Goal: Task Accomplishment & Management: Complete application form

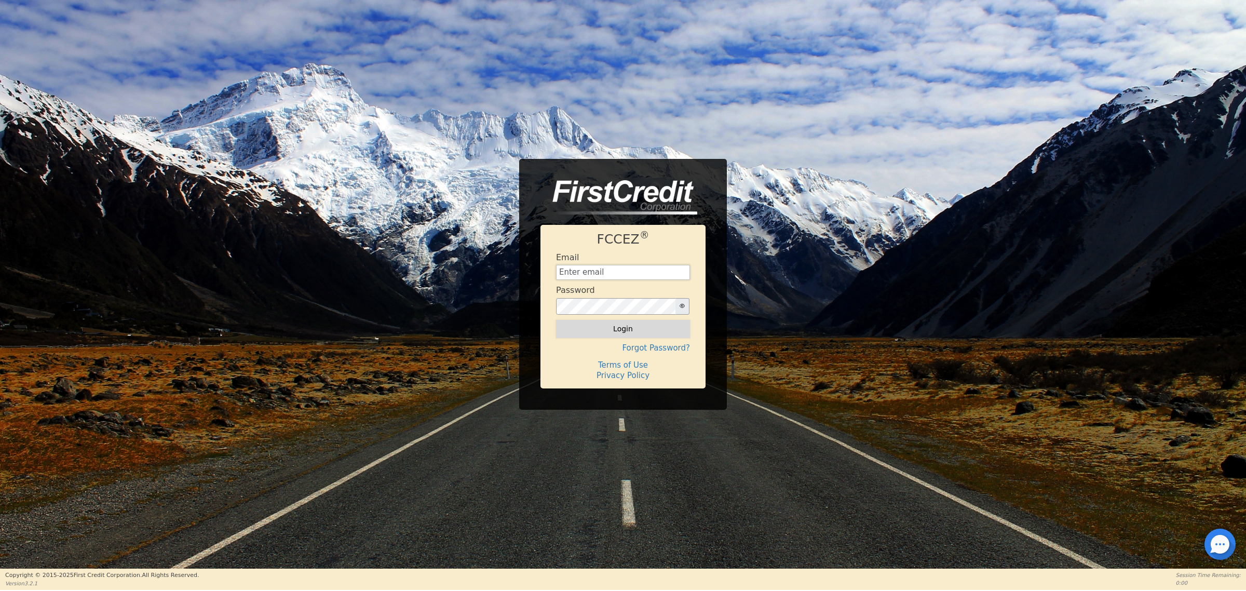
type input "[EMAIL_ADDRESS][DOMAIN_NAME]"
click at [673, 328] on button "Login" at bounding box center [623, 329] width 134 height 18
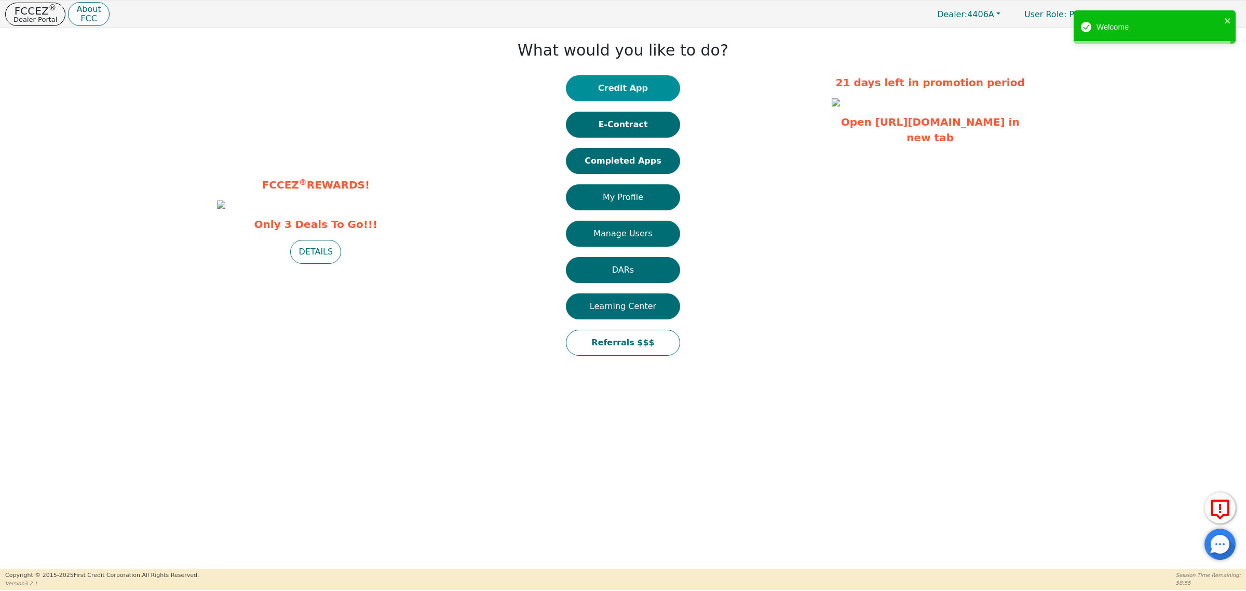
click at [660, 87] on button "Credit App" at bounding box center [623, 88] width 114 height 26
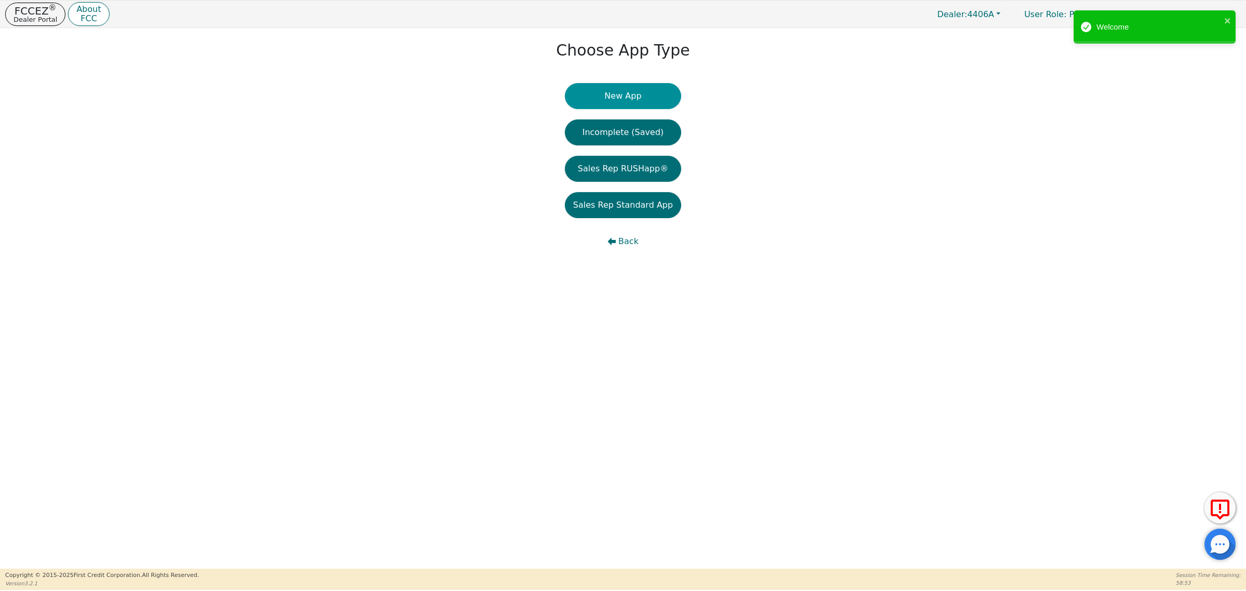
click at [649, 100] on button "New App" at bounding box center [623, 96] width 116 height 26
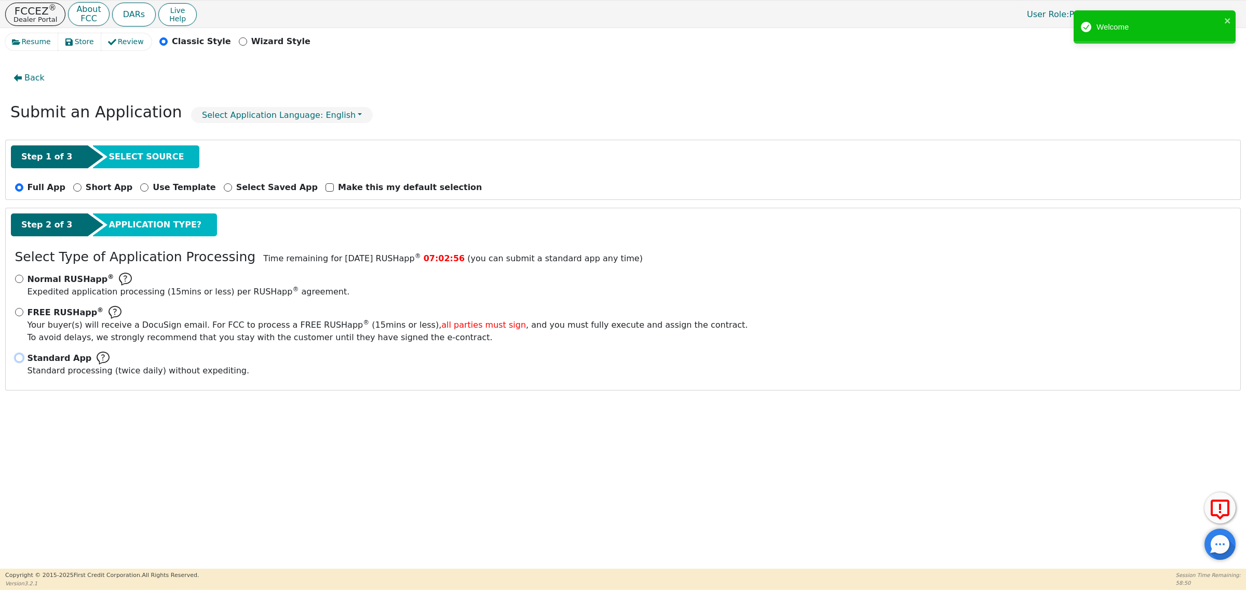
click at [21, 357] on input "Standard App Standard processing (twice daily) without expediting." at bounding box center [19, 358] width 8 height 8
radio input "true"
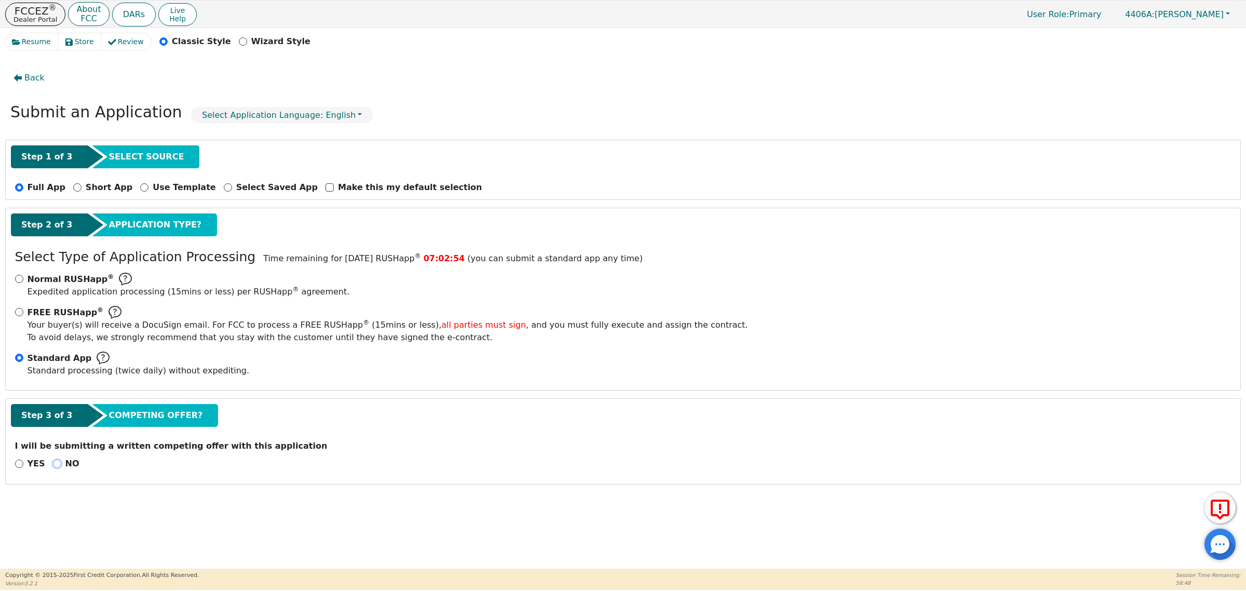
click at [53, 466] on input "NO" at bounding box center [57, 463] width 8 height 8
radio input "true"
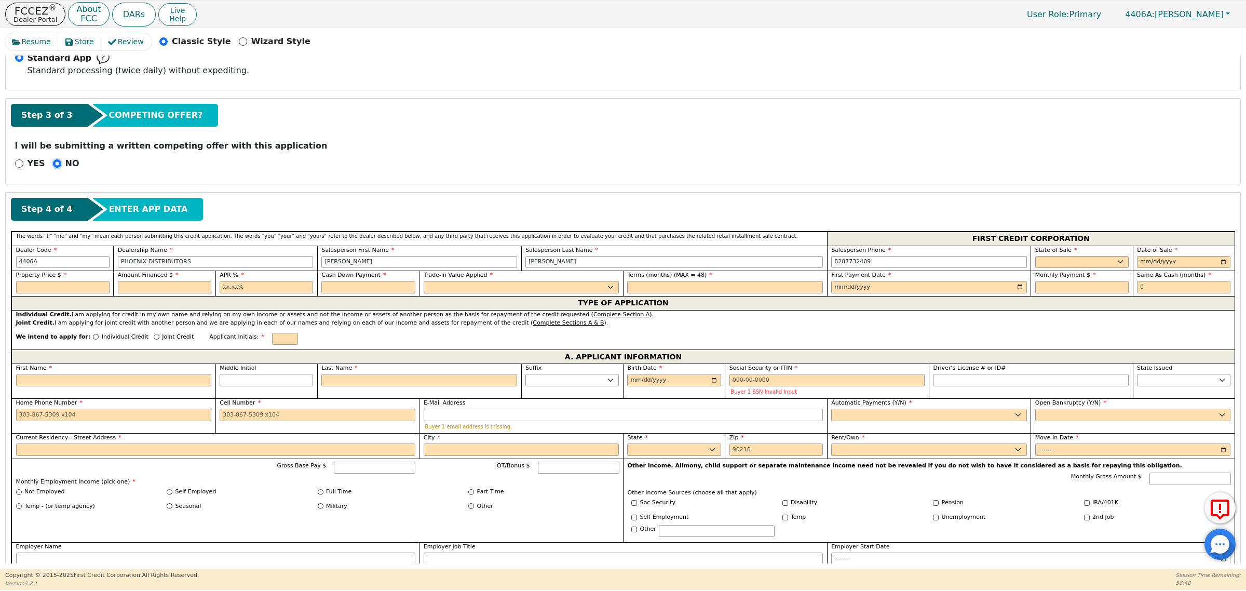
scroll to position [324, 0]
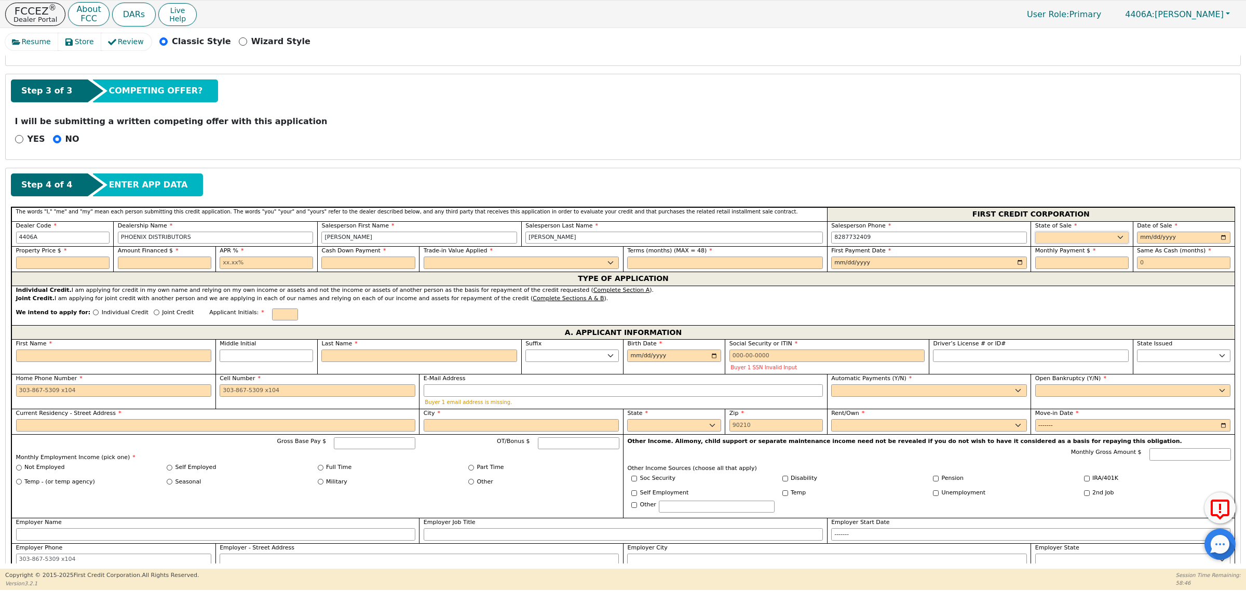
click at [1110, 240] on select "AK AL AR AZ CA CO CT DC DE FL [GEOGRAPHIC_DATA] HI IA ID IL IN KS [GEOGRAPHIC_D…" at bounding box center [1081, 238] width 93 height 12
select select "NC"
click at [1035, 233] on select "AK AL AR AZ CA CO CT DC DE FL [GEOGRAPHIC_DATA] HI IA ID IL IN KS [GEOGRAPHIC_D…" at bounding box center [1081, 238] width 93 height 12
click at [1221, 239] on input "date" at bounding box center [1183, 238] width 93 height 12
type input "[DATE]"
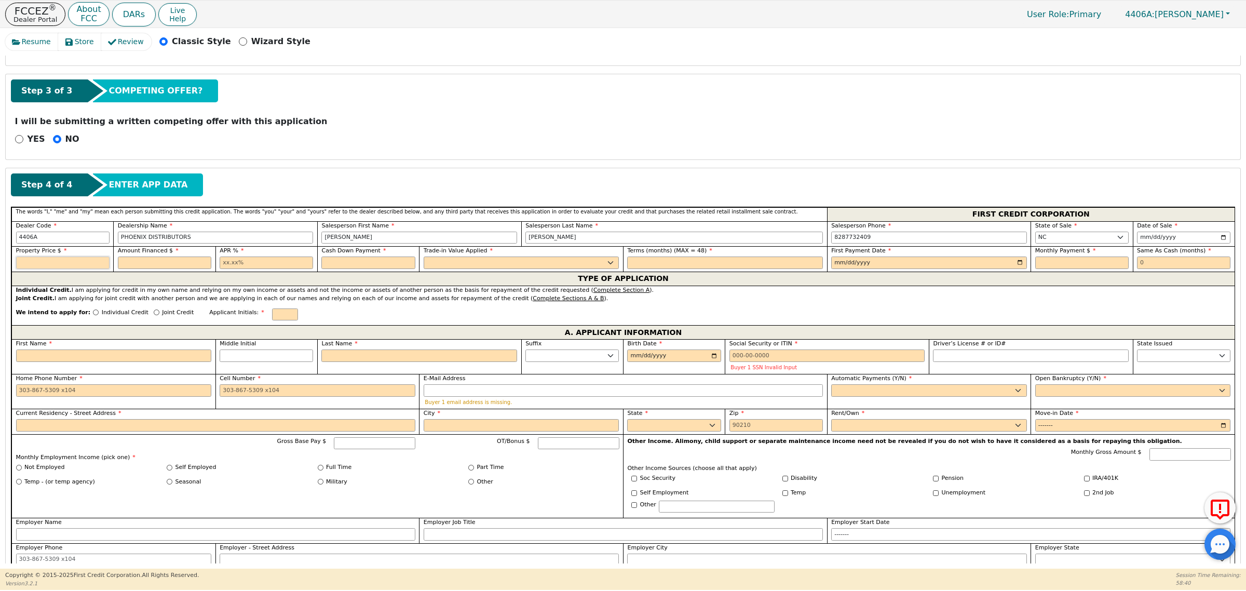
click at [43, 263] on input "text" at bounding box center [62, 262] width 93 height 12
type input "3498.90"
click at [139, 259] on input "text" at bounding box center [164, 262] width 93 height 12
type input "3735.00"
click at [249, 268] on input "text" at bounding box center [266, 262] width 93 height 12
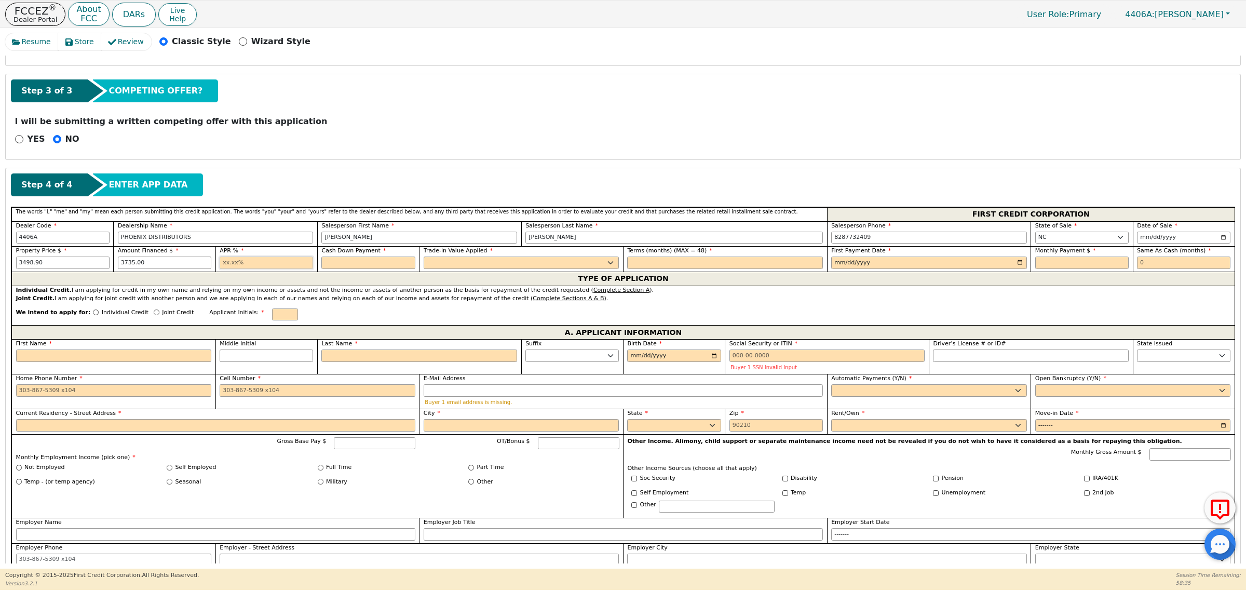
type input "21.00"
click at [366, 263] on input "text" at bounding box center [367, 262] width 93 height 12
type input "0.00"
click at [470, 265] on select "Yes No" at bounding box center [522, 262] width 196 height 12
select select "y"
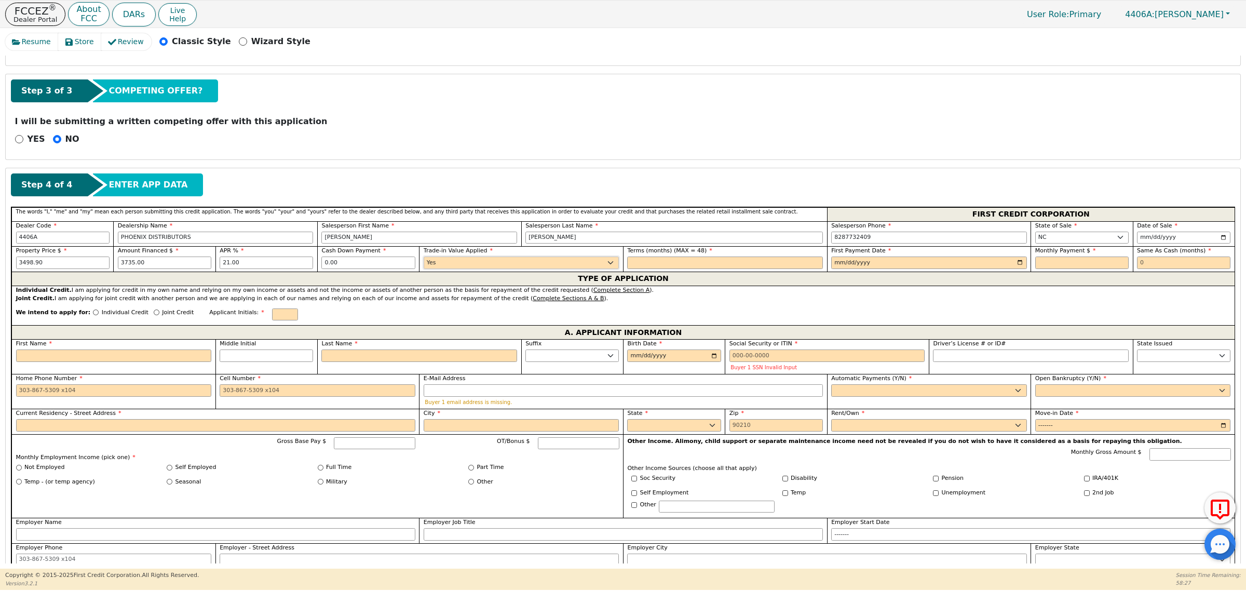
click at [424, 259] on select "Yes No" at bounding box center [522, 262] width 196 height 12
click at [713, 267] on input "text" at bounding box center [725, 262] width 196 height 12
type input "48"
click at [1015, 263] on input "date" at bounding box center [929, 262] width 196 height 12
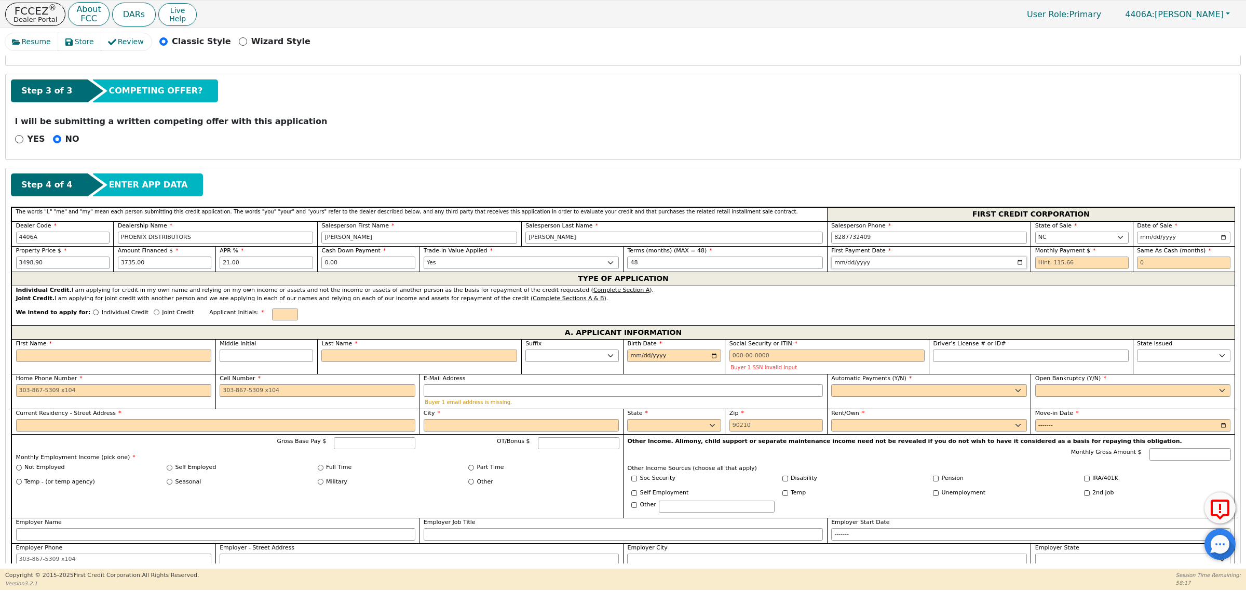
type input "[DATE]"
click at [1045, 263] on input "text" at bounding box center [1081, 262] width 93 height 12
type input "115.66"
click at [1148, 265] on input "text" at bounding box center [1183, 262] width 93 height 12
type input "0"
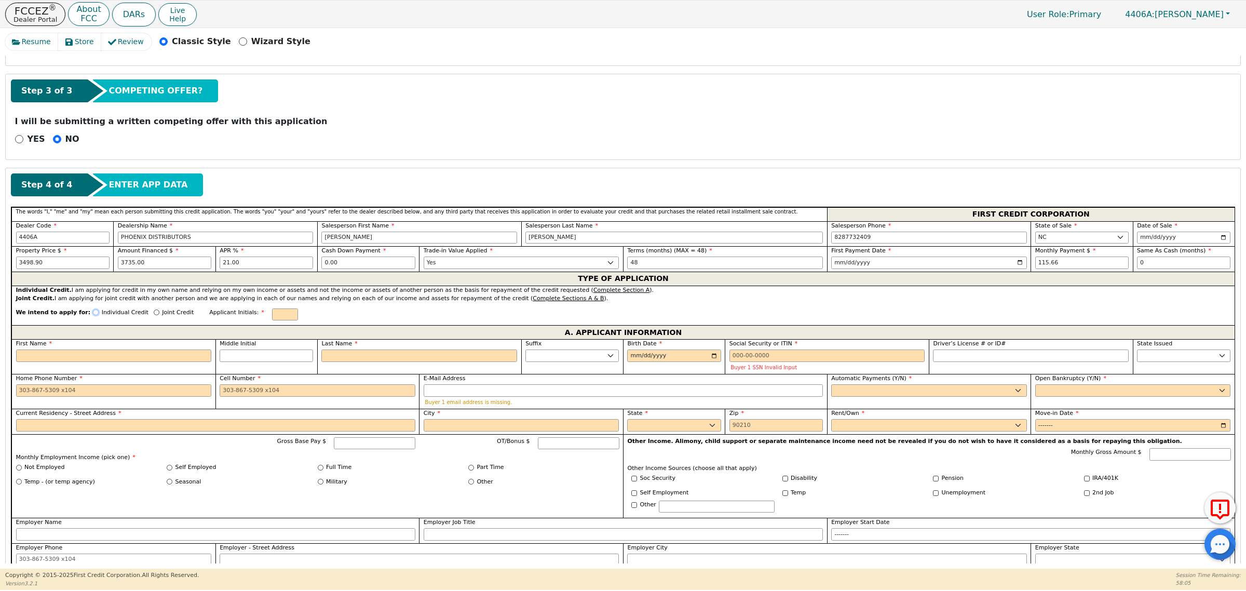
click at [93, 314] on input "Individual Credit" at bounding box center [96, 312] width 6 height 6
radio input "true"
click at [272, 318] on input "text" at bounding box center [285, 314] width 26 height 12
type input "J"
type input "j"
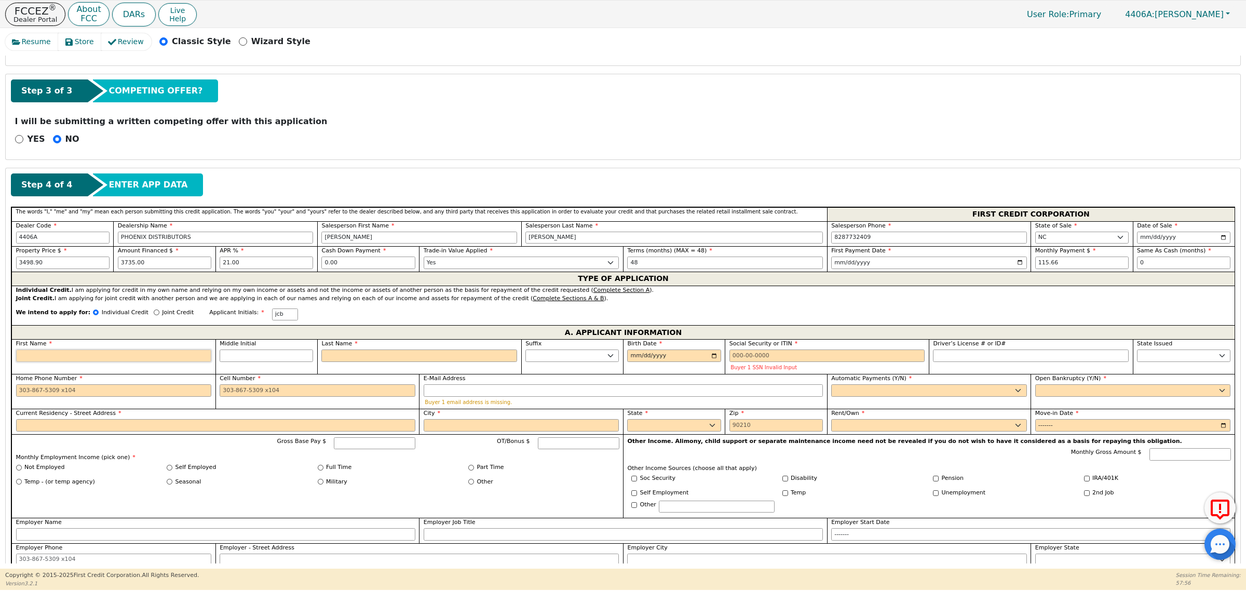
type input "j"
type input "jo"
type input "[PERSON_NAME]"
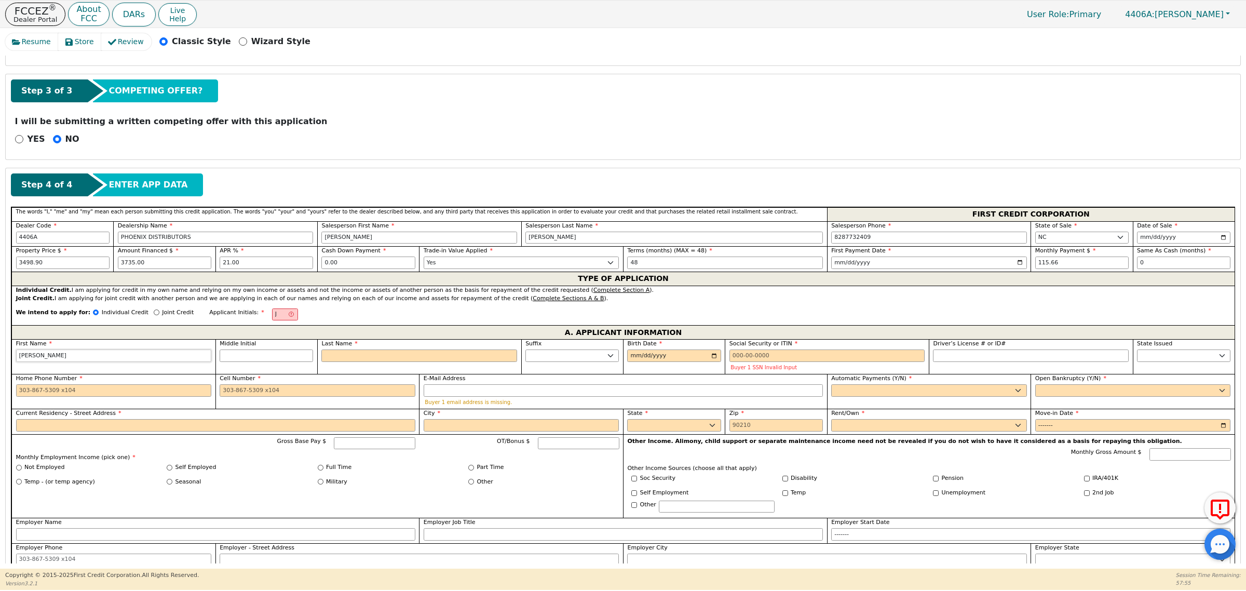
type input "[PERSON_NAME]"
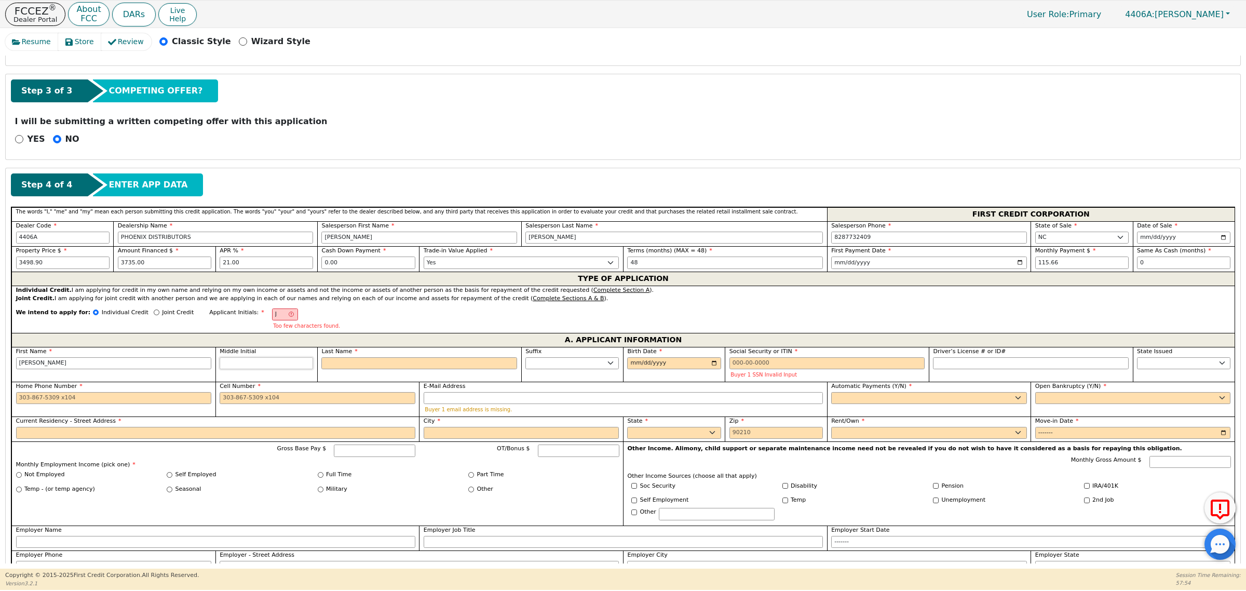
type input "JC"
type input "c"
type input "[PERSON_NAME]"
type input "c"
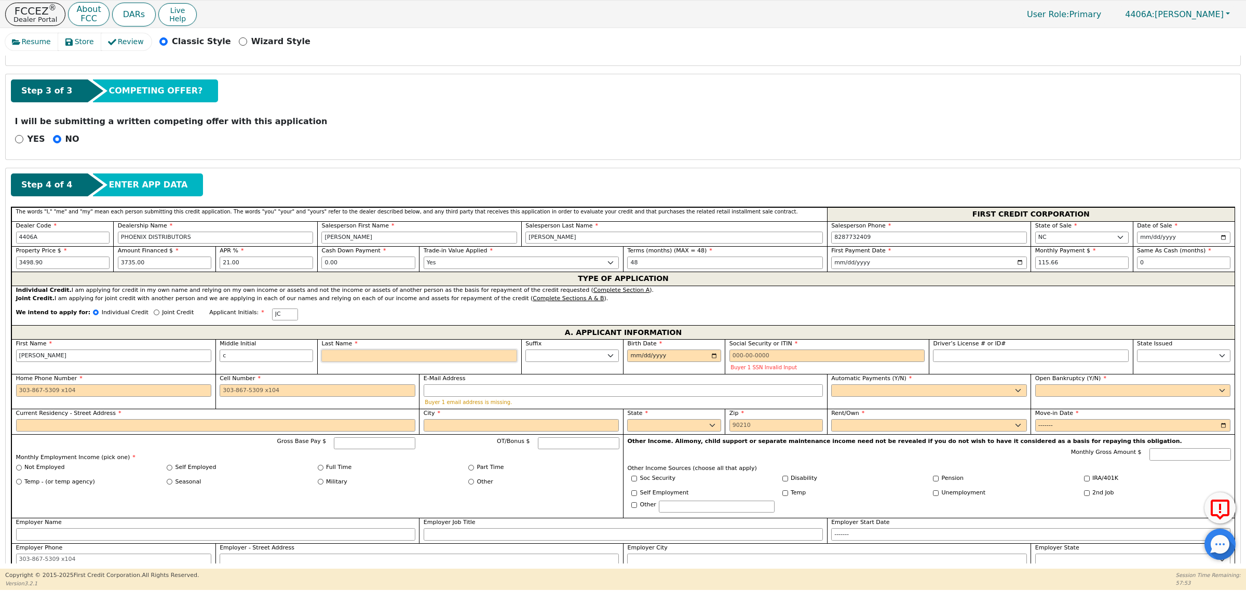
type input "JCB"
type input "b"
type input "[PERSON_NAME] [PERSON_NAME]"
type input "br"
type input "[PERSON_NAME]"
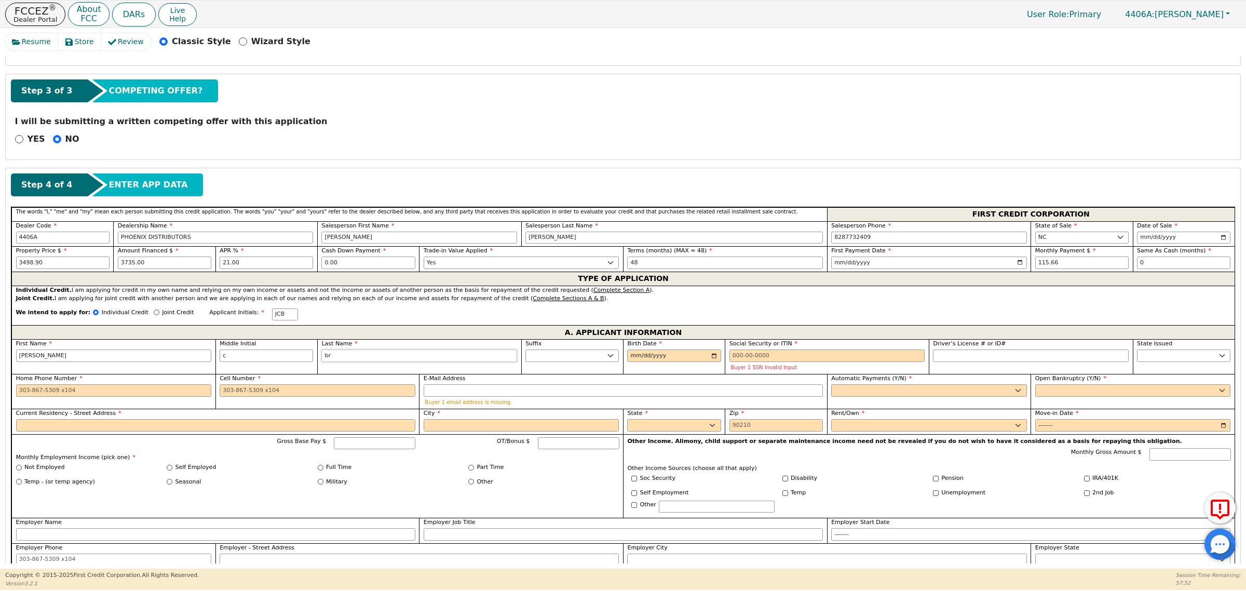
type input "bri"
type input "[PERSON_NAME]"
type input "brig"
type input "[PERSON_NAME]"
type input "brigg"
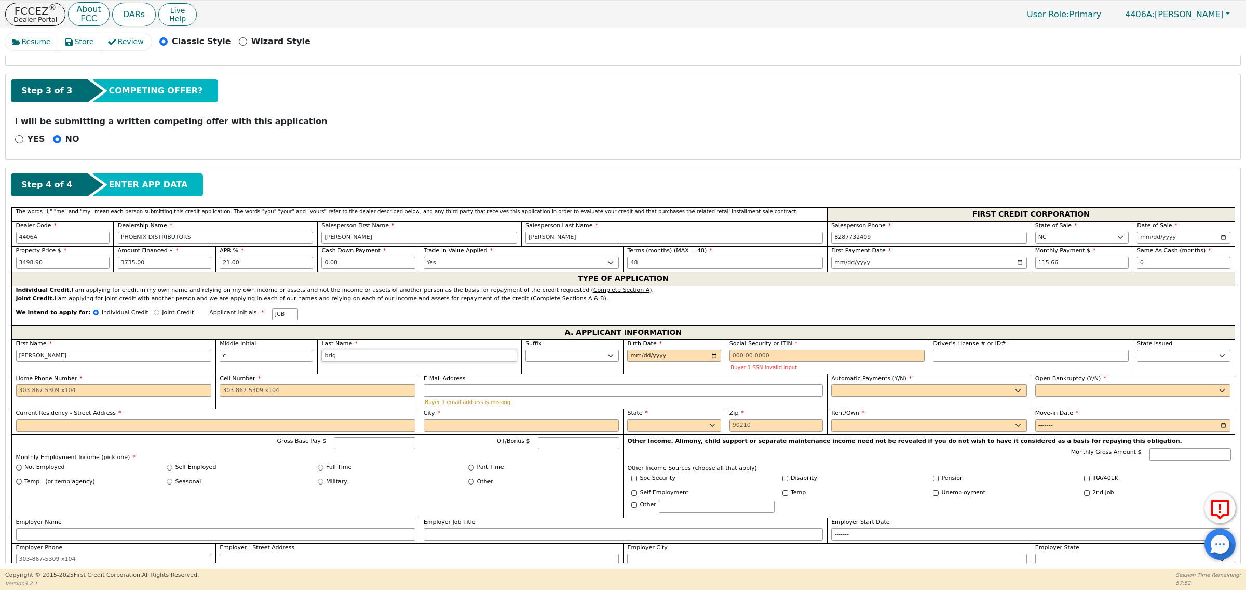
type input "[PERSON_NAME]"
type input "[DATE]"
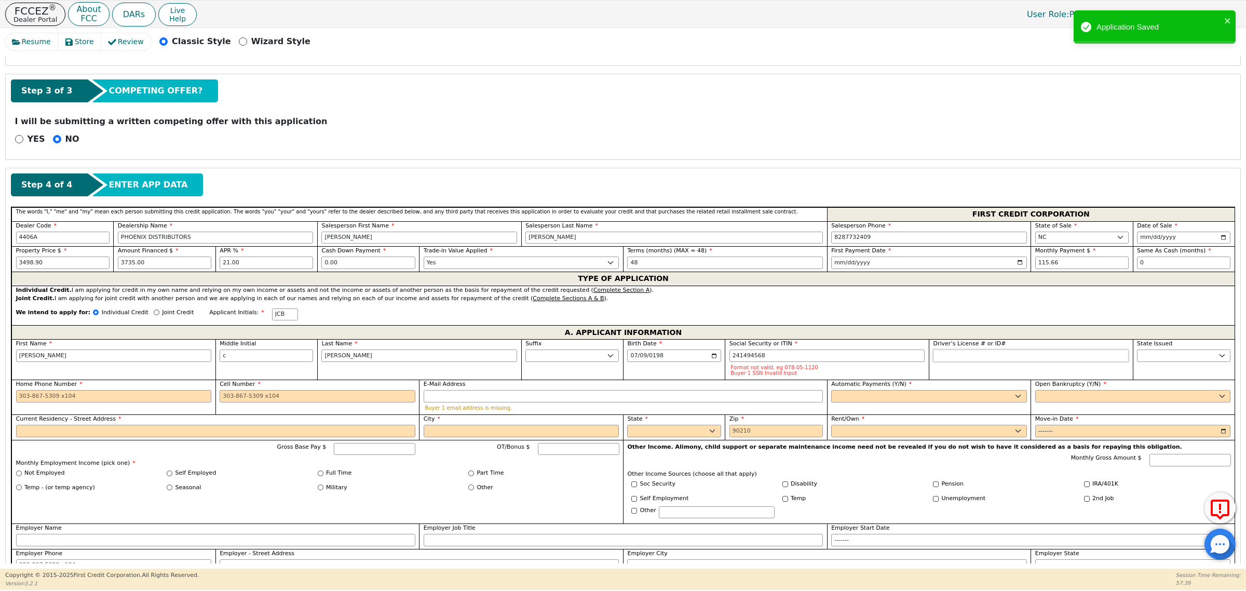
type input "***-**-4568"
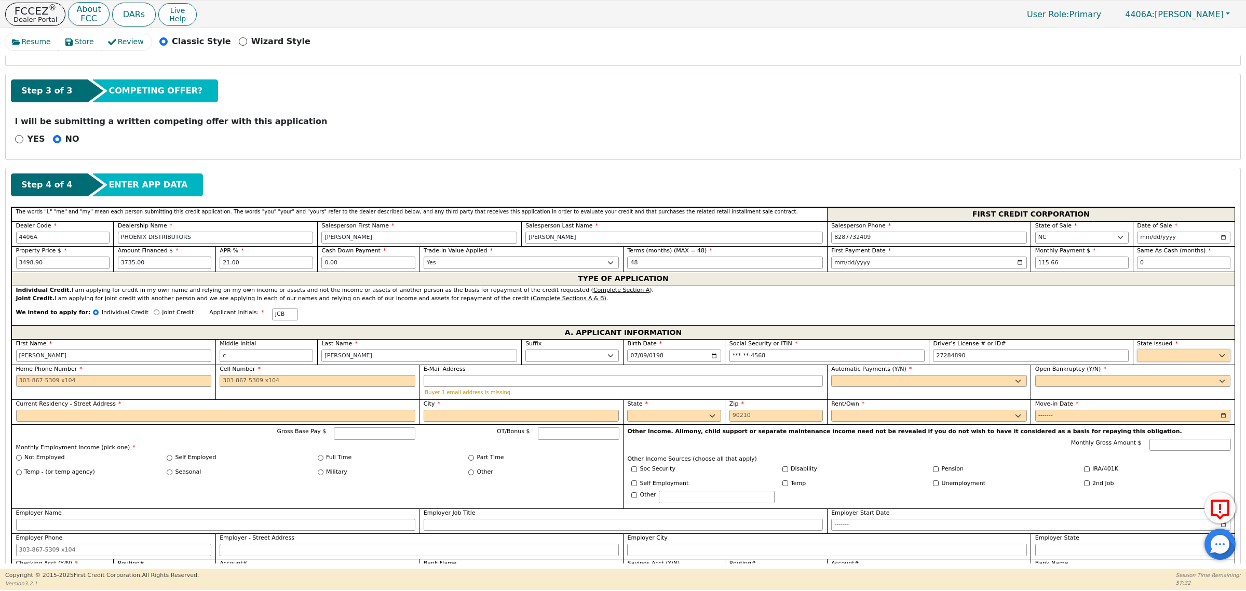
type input "********"
select select "NC"
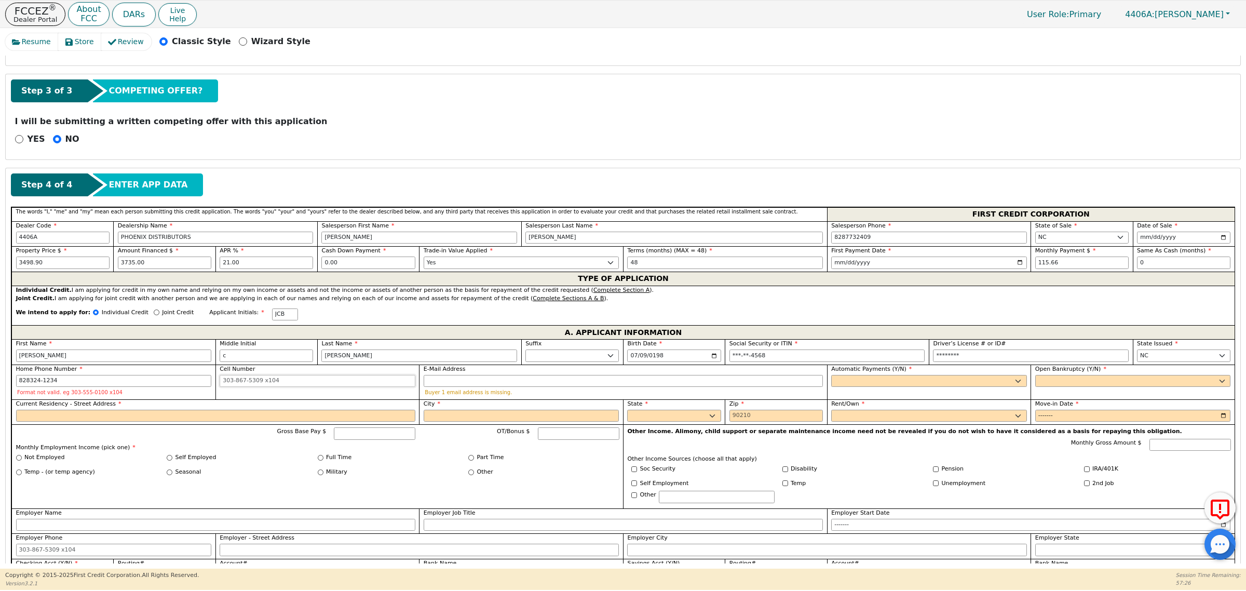
type input "[PHONE_NUMBER]"
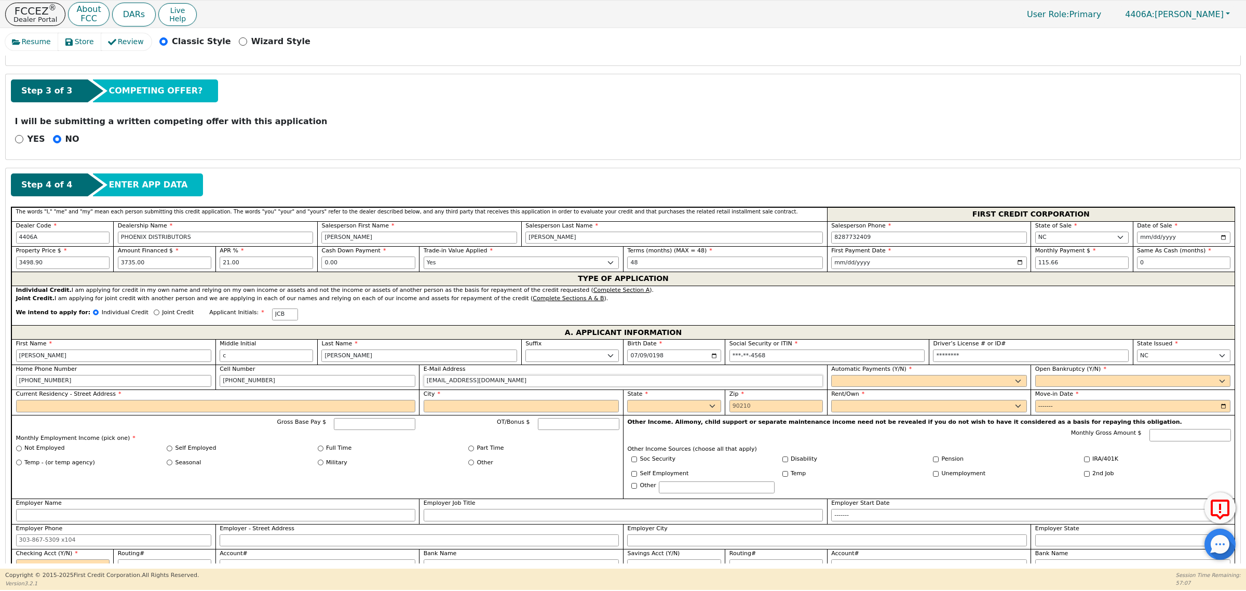
type input "[EMAIL_ADDRESS][DOMAIN_NAME]"
select select "y"
type input "[PERSON_NAME]"
select select "n"
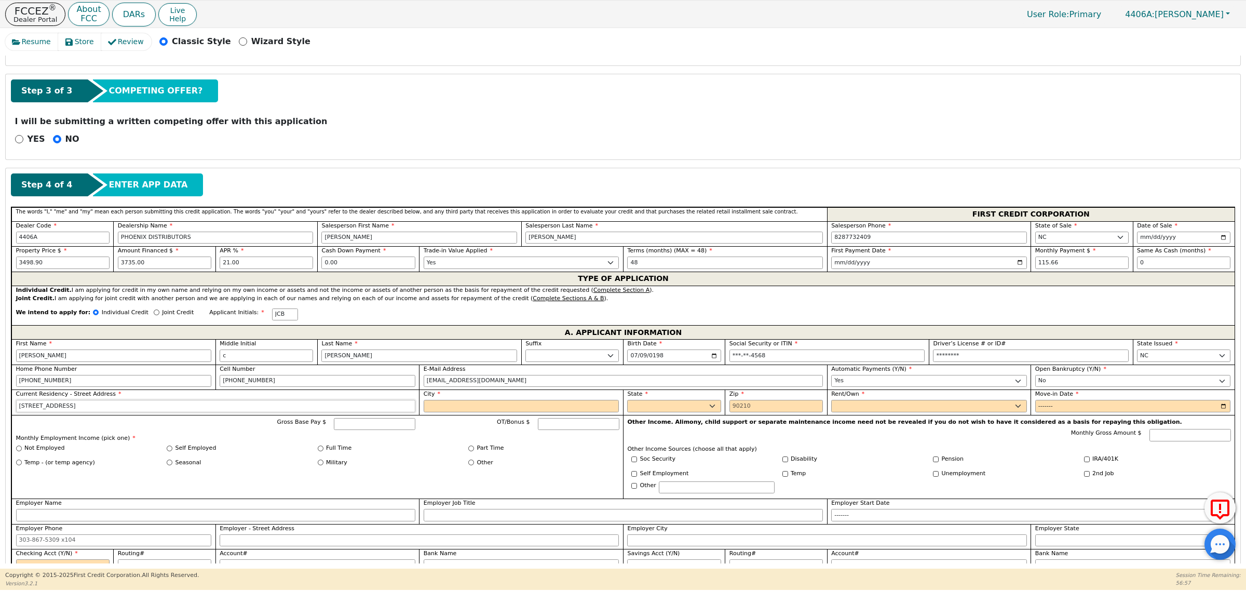
type input "[STREET_ADDRESS]"
type input "mill spring"
select select "NC"
type input "28756"
select select "Own"
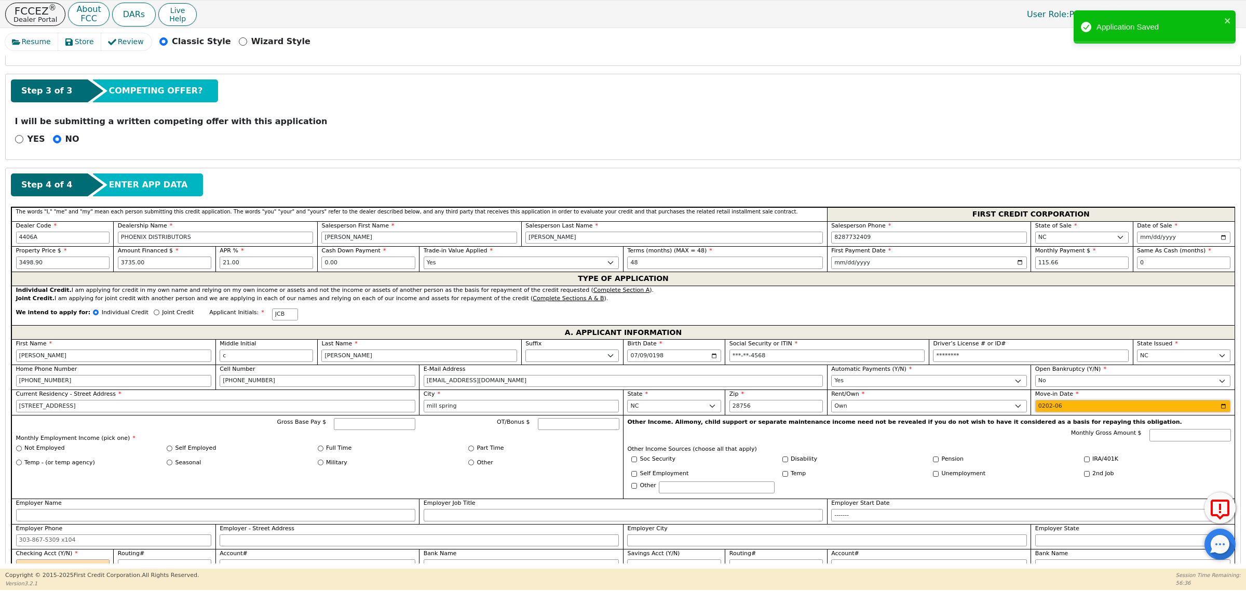
type input "2023-06"
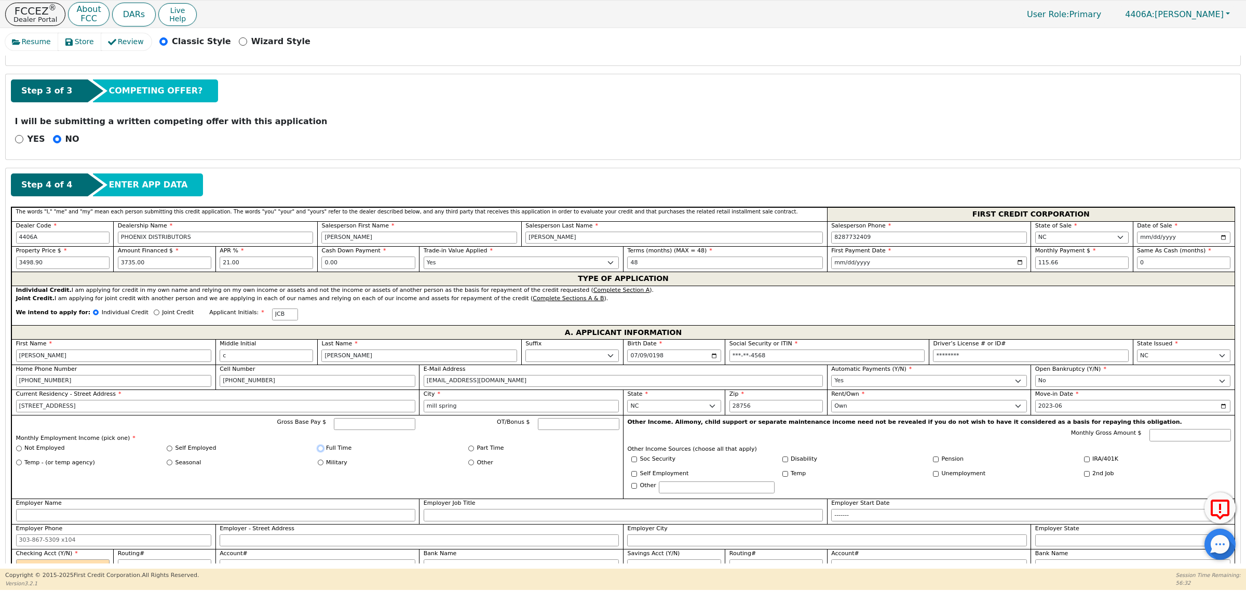
click at [320, 451] on input "Full Time" at bounding box center [321, 448] width 6 height 6
radio input "true"
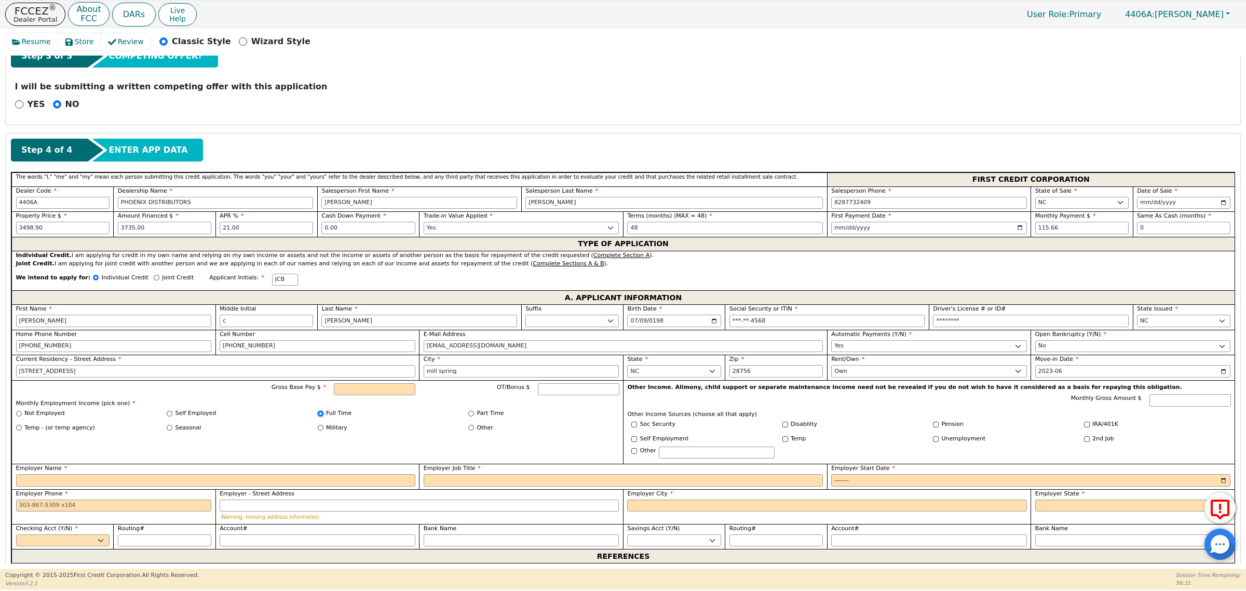
scroll to position [389, 0]
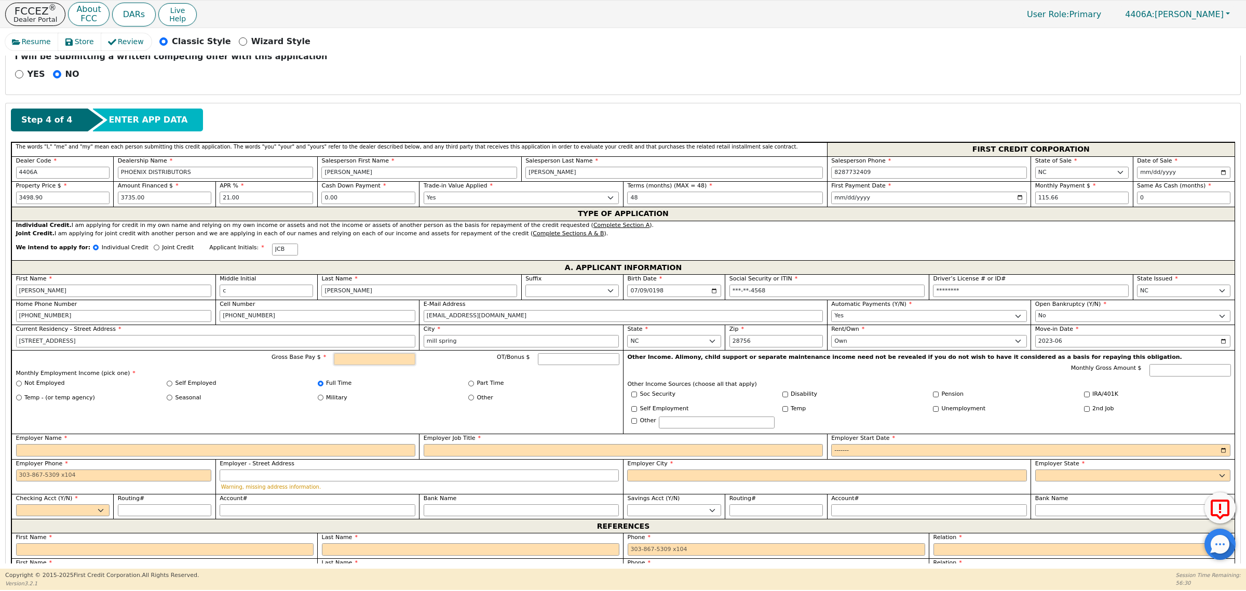
click at [385, 362] on input "Gross Base Pay $" at bounding box center [375, 359] width 82 height 12
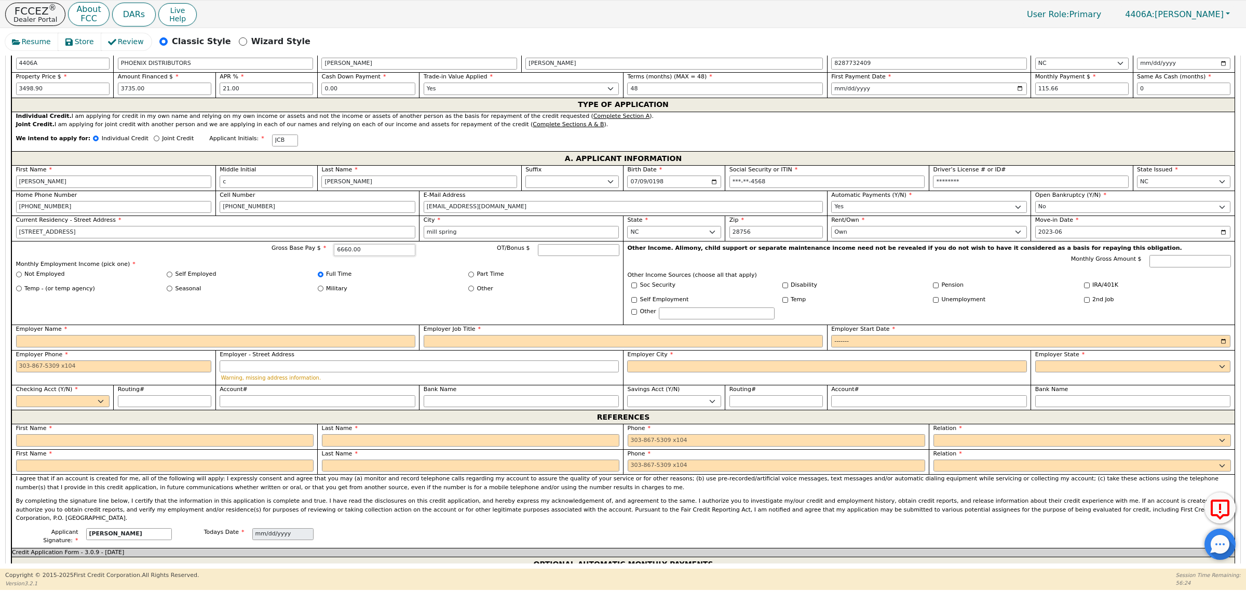
scroll to position [519, 0]
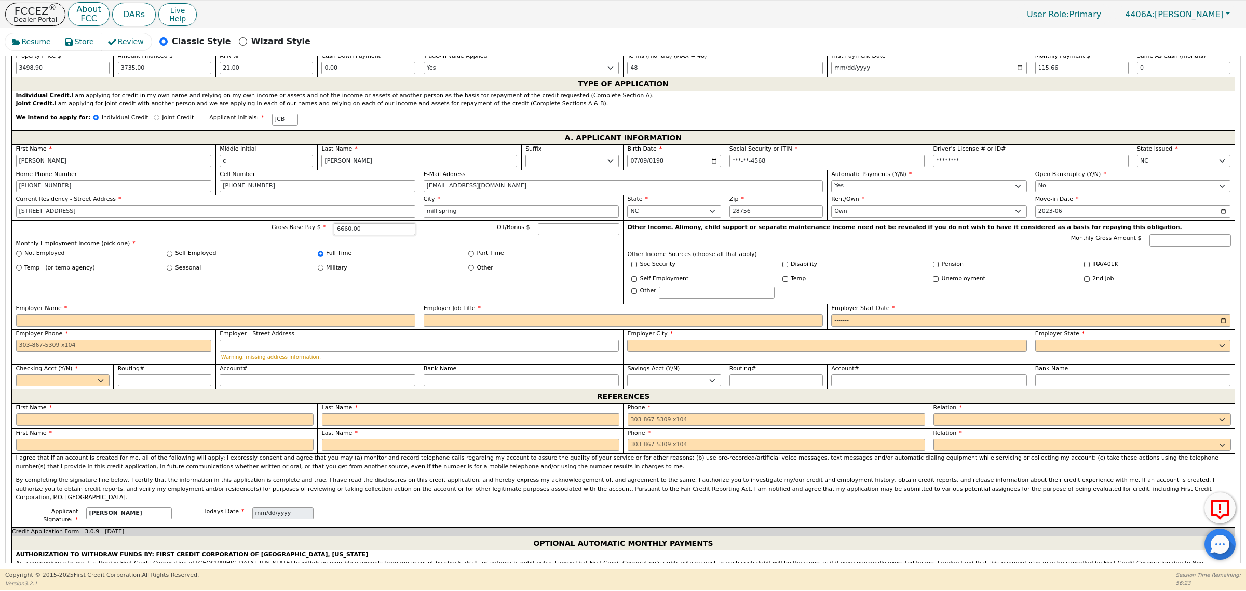
type input "6660.00"
click at [122, 323] on input "Employer Name" at bounding box center [215, 320] width 399 height 12
type input "Nashbox Logistics"
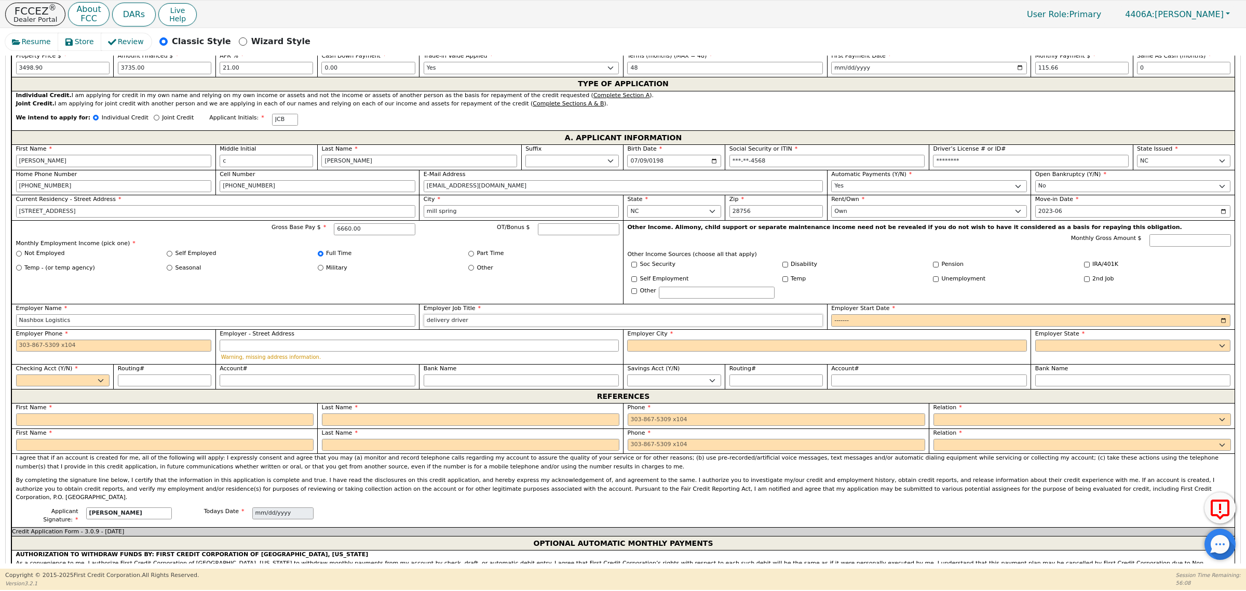
type input "delivery driver"
type input "2023-01"
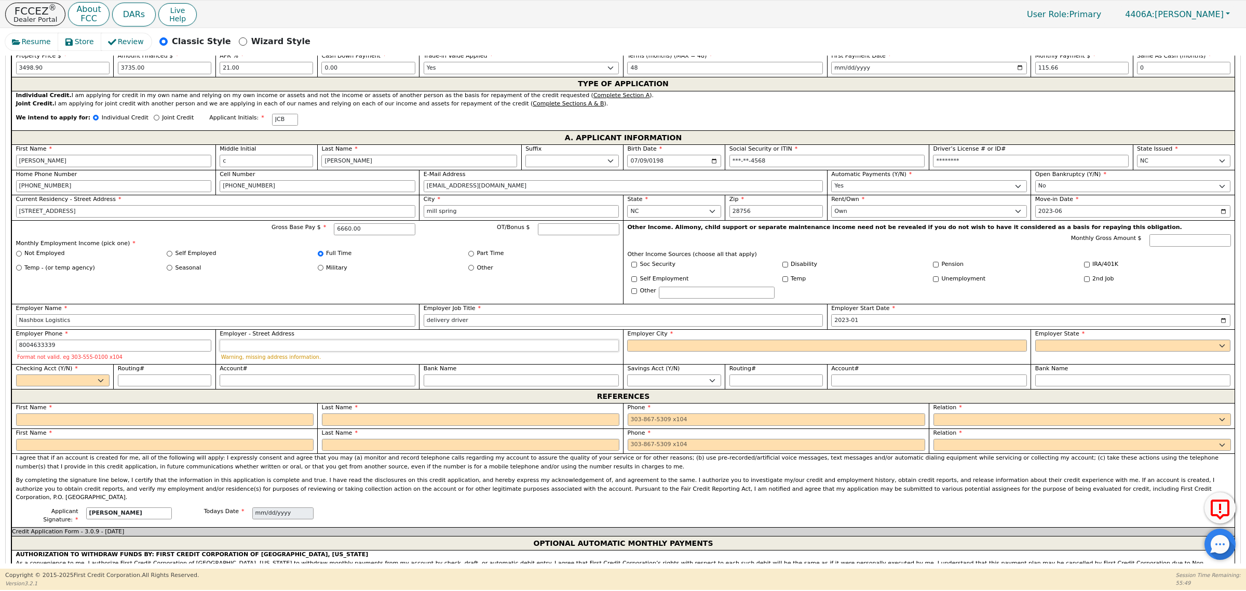
type input "[PHONE_NUMBER]"
type input "main street"
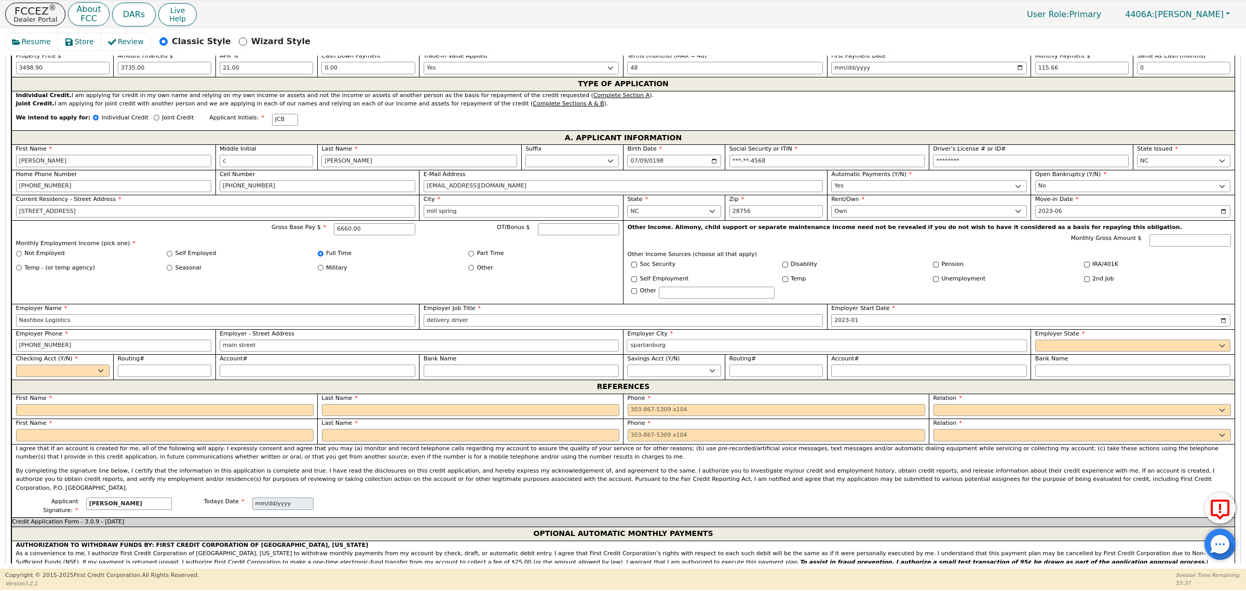
type input "spartanburg"
select select "SC"
select select "y"
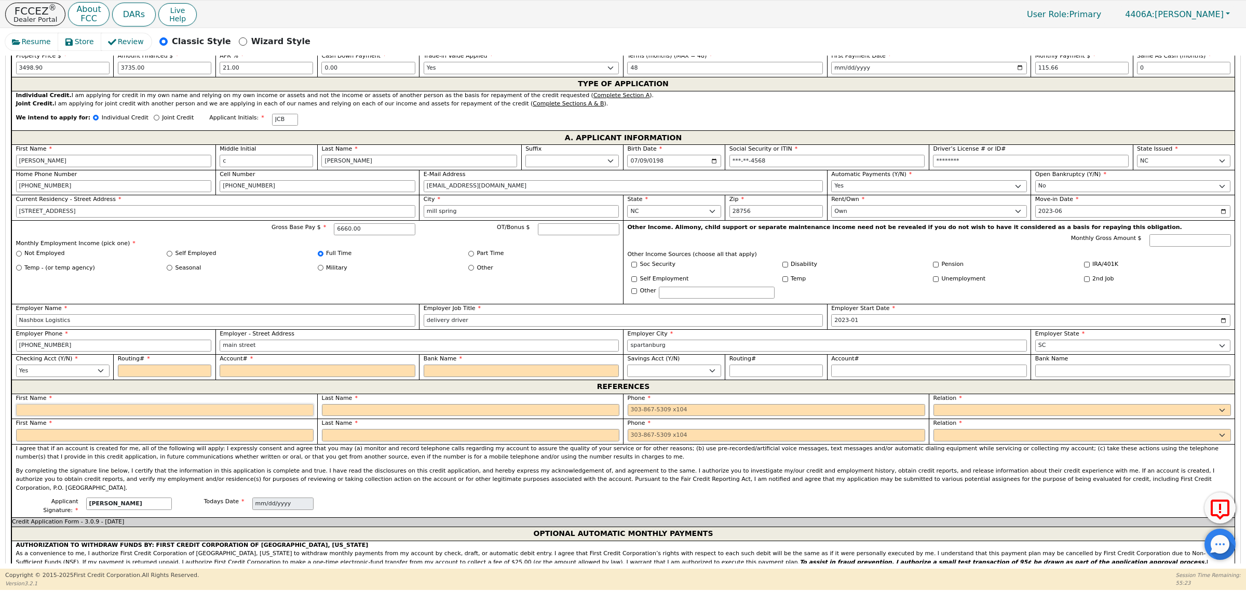
click at [137, 416] on input "text" at bounding box center [164, 410] width 297 height 12
type input "[PERSON_NAME]"
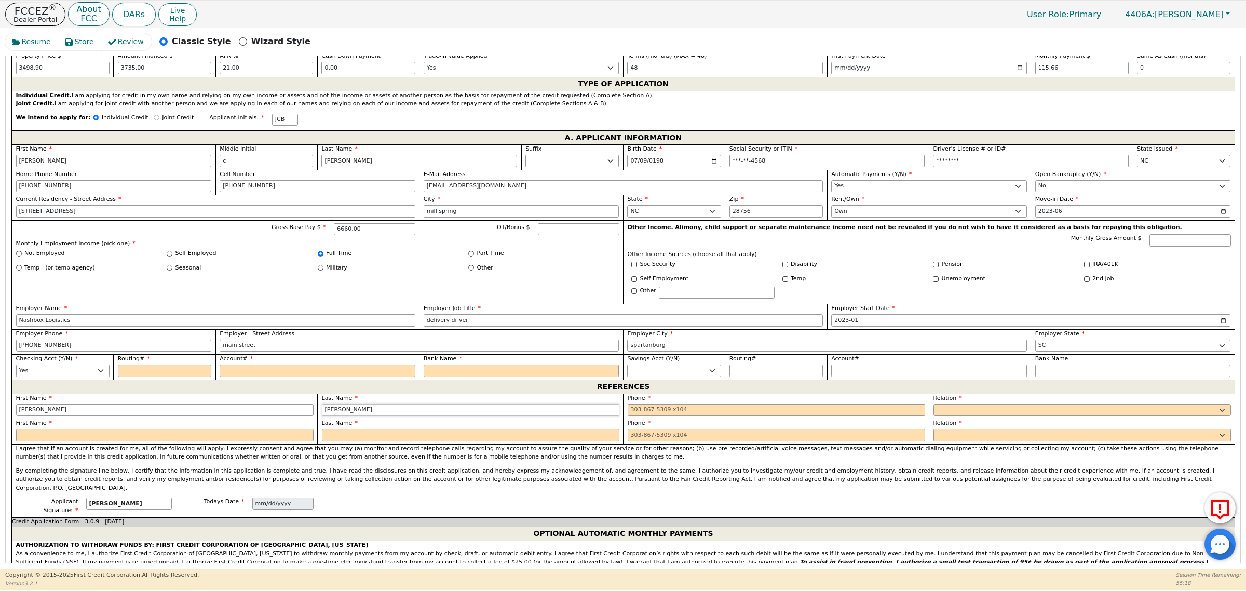
type input "[PERSON_NAME]"
type input "[PHONE_NUMBER]"
select select "MOTHER"
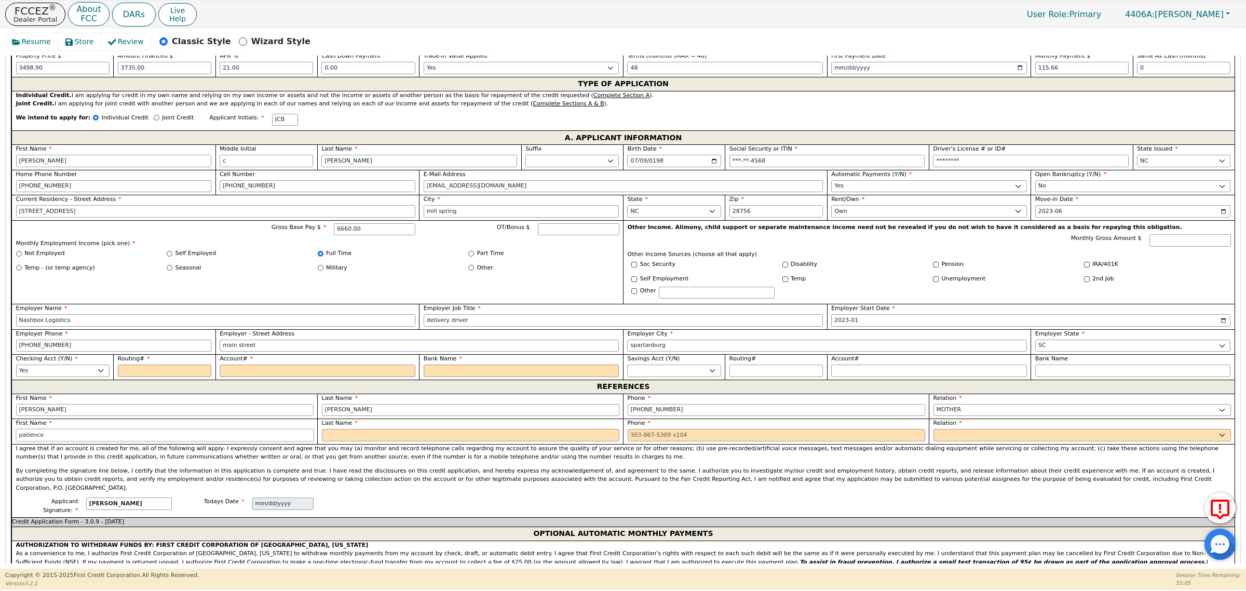
type input "patience"
type input "rivers"
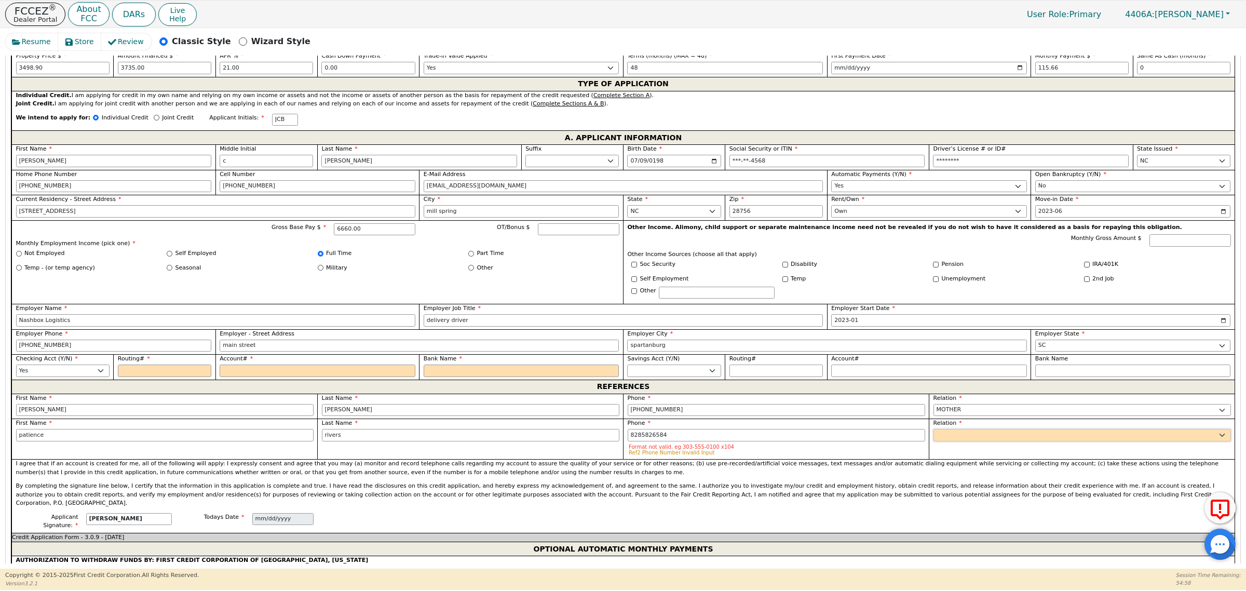
type input "[PHONE_NUMBER]"
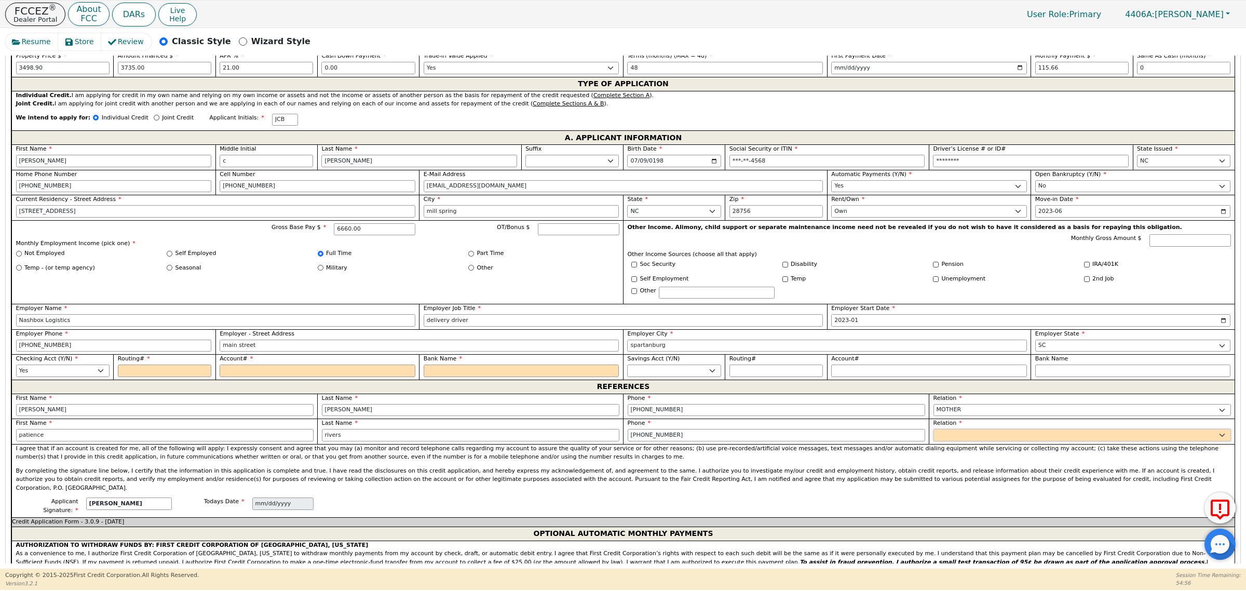
select select "SISTER"
click at [472, 377] on input "Bank Name" at bounding box center [522, 370] width 196 height 12
type input "SECU"
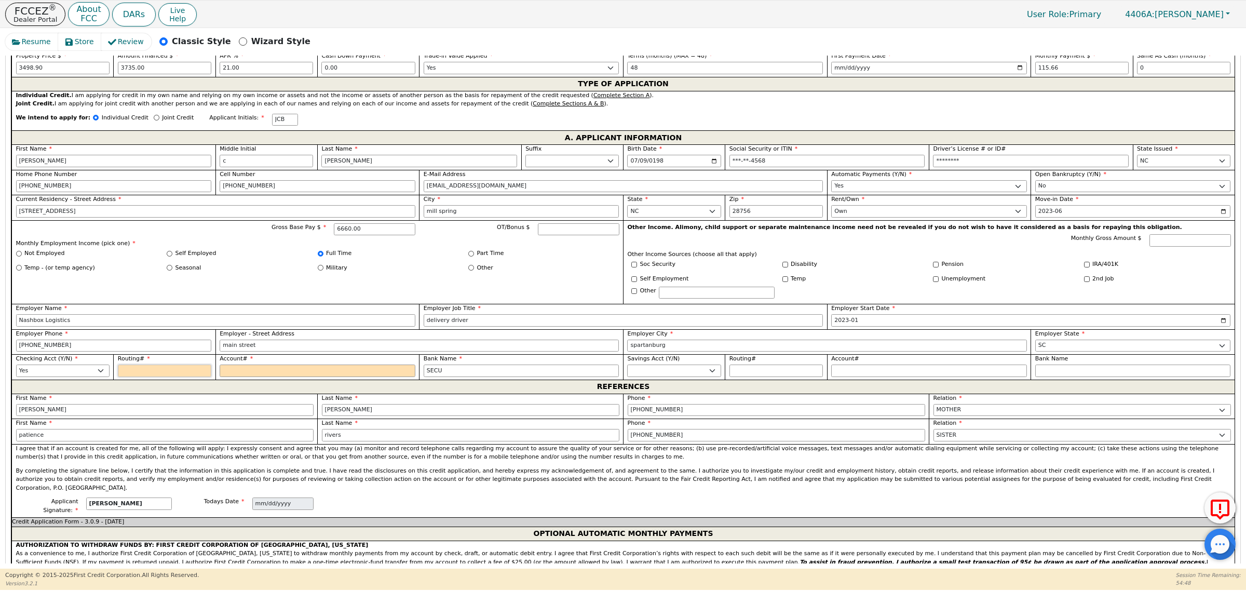
click at [167, 375] on input "Routing#" at bounding box center [164, 370] width 93 height 12
